Goal: Navigation & Orientation: Go to known website

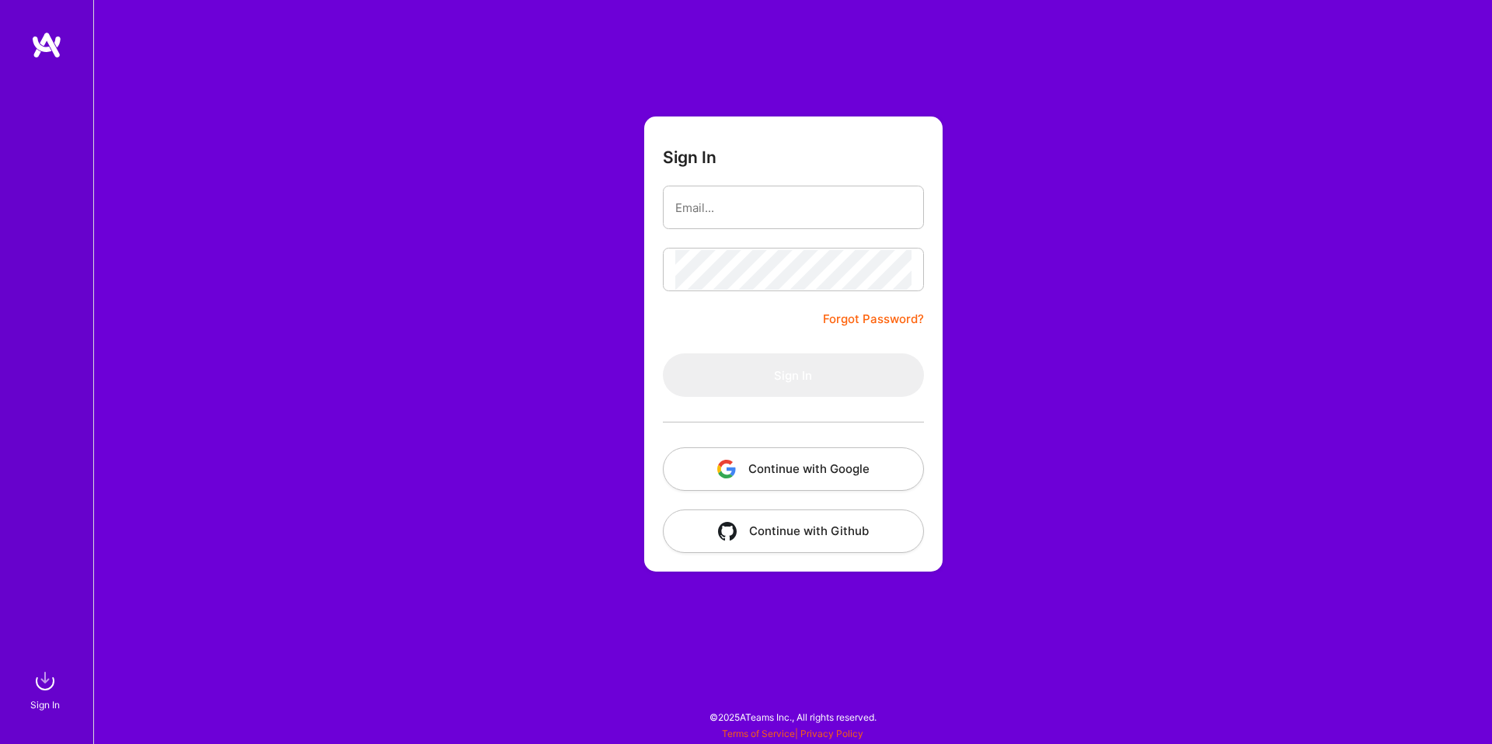
click at [751, 472] on button "Continue with Google" at bounding box center [793, 470] width 261 height 44
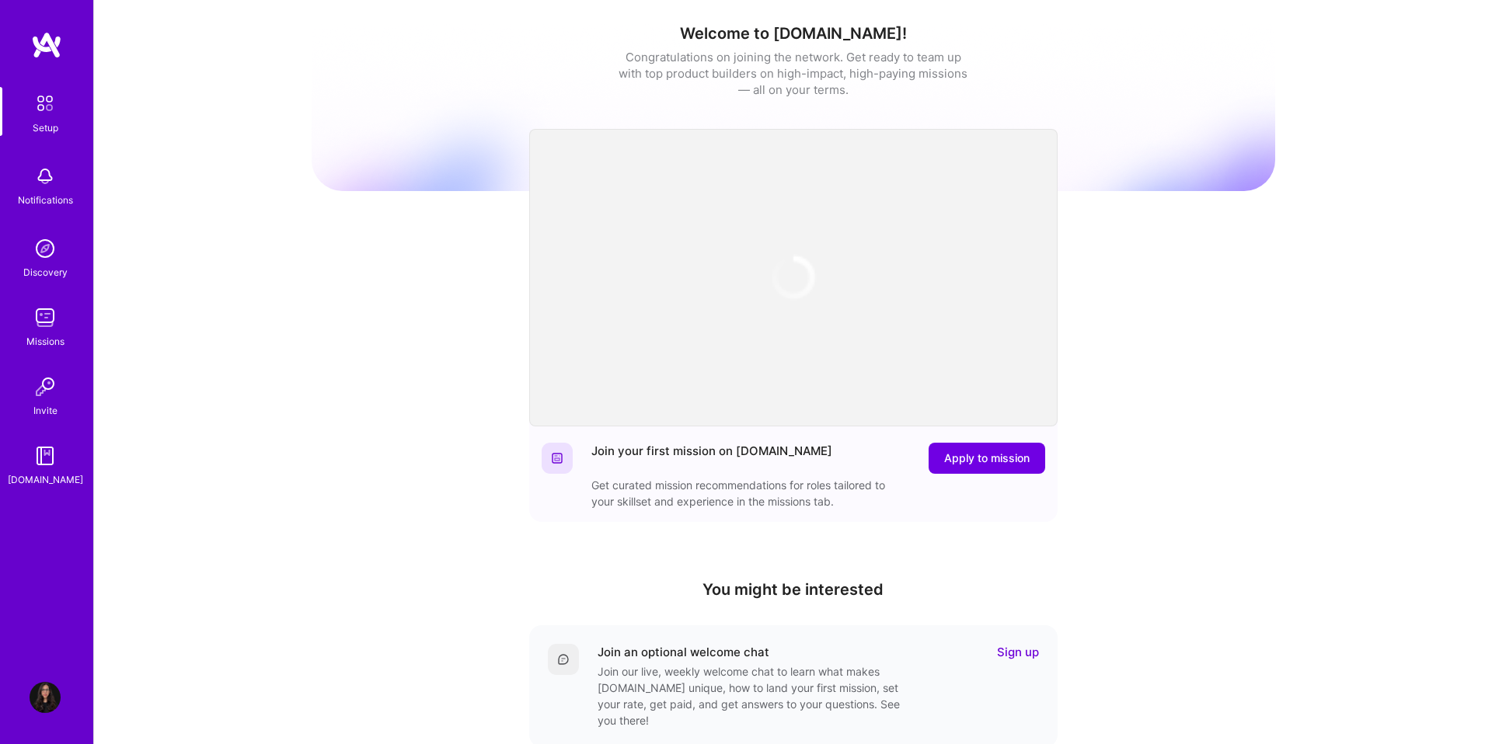
click at [48, 40] on img at bounding box center [46, 45] width 31 height 28
